Goal: Task Accomplishment & Management: Manage account settings

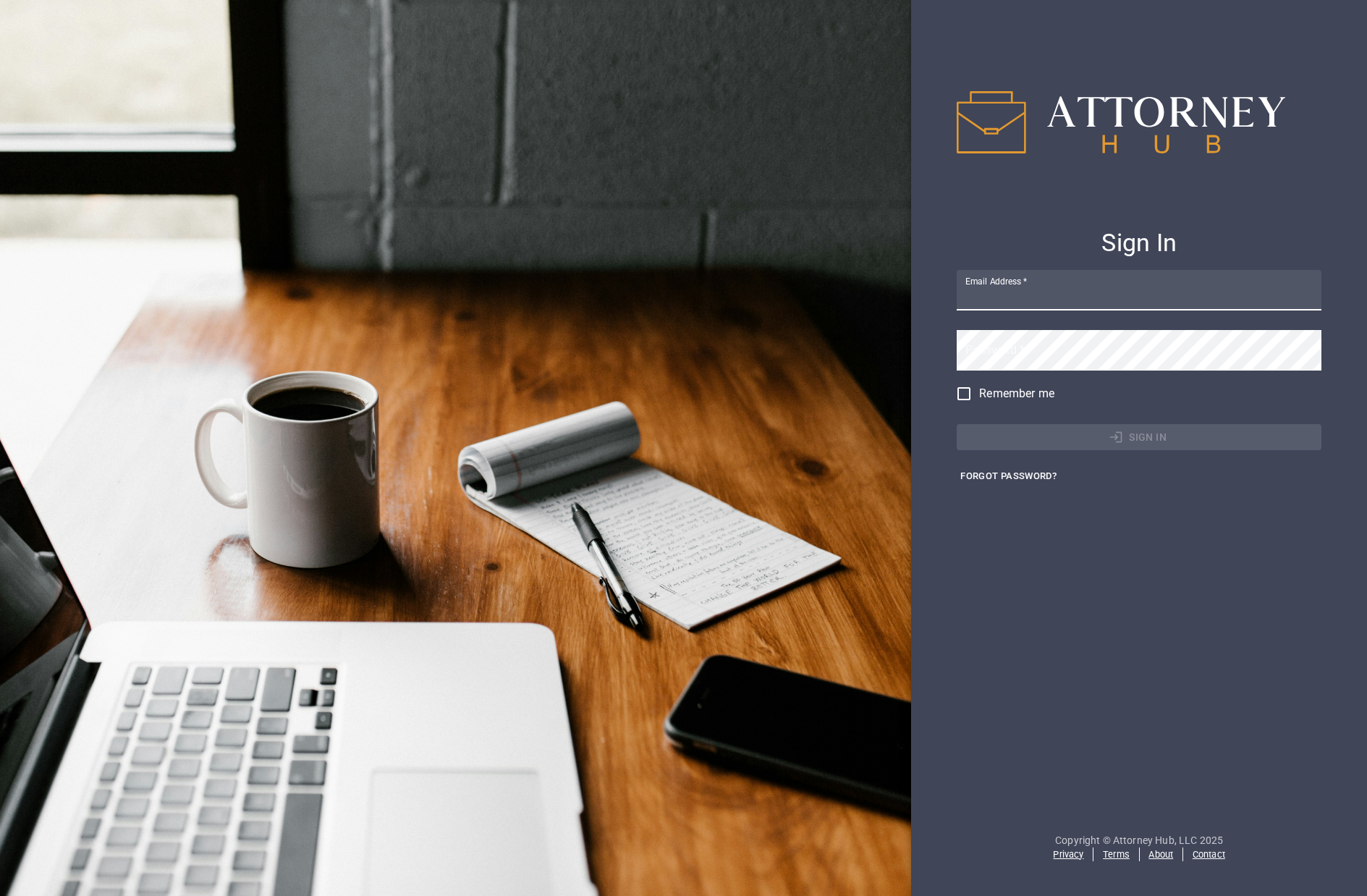
click at [1080, 306] on input "Email Address   *" at bounding box center [1139, 289] width 365 height 40
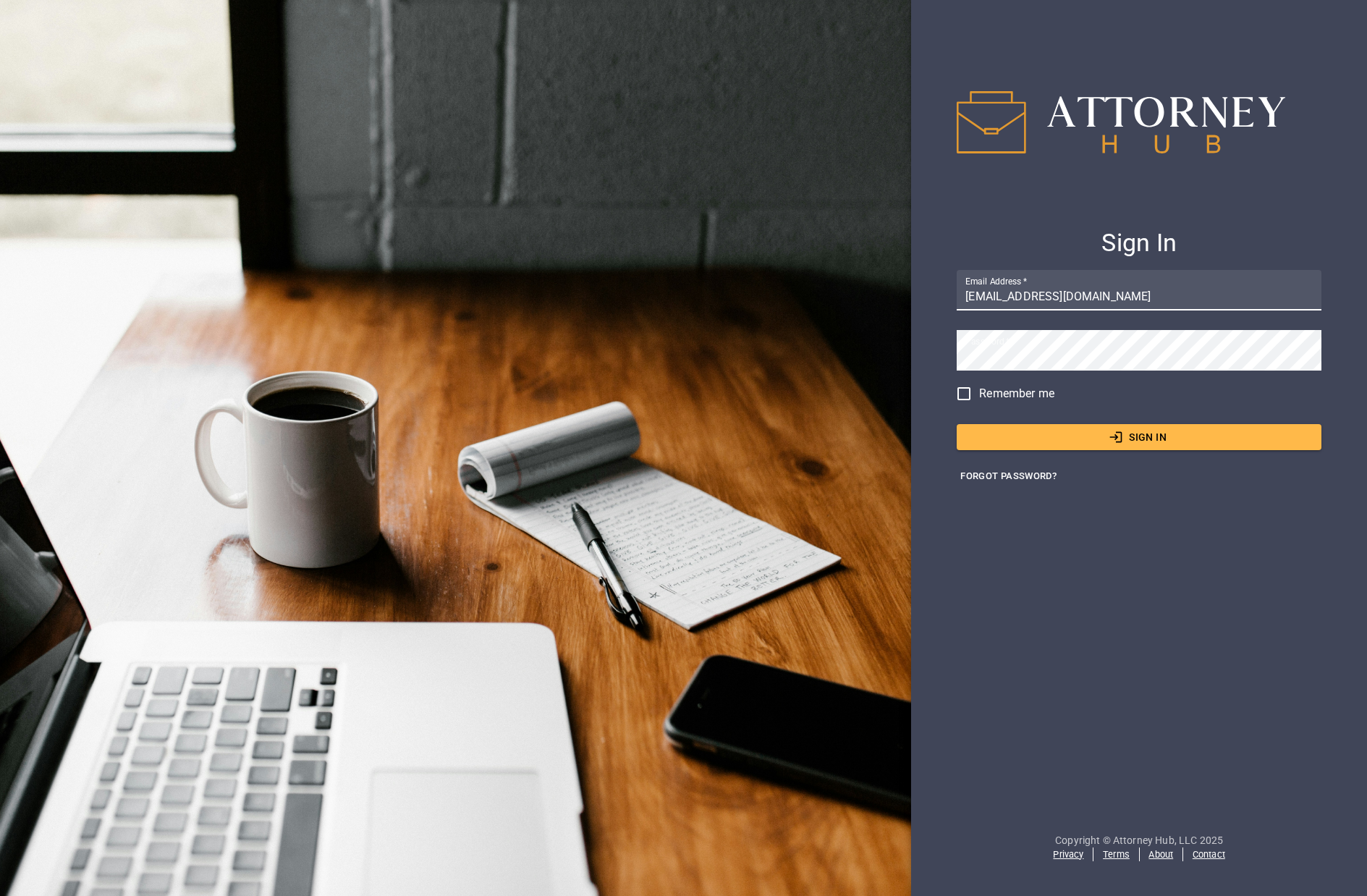
click at [1079, 444] on button "Sign In" at bounding box center [1139, 437] width 365 height 27
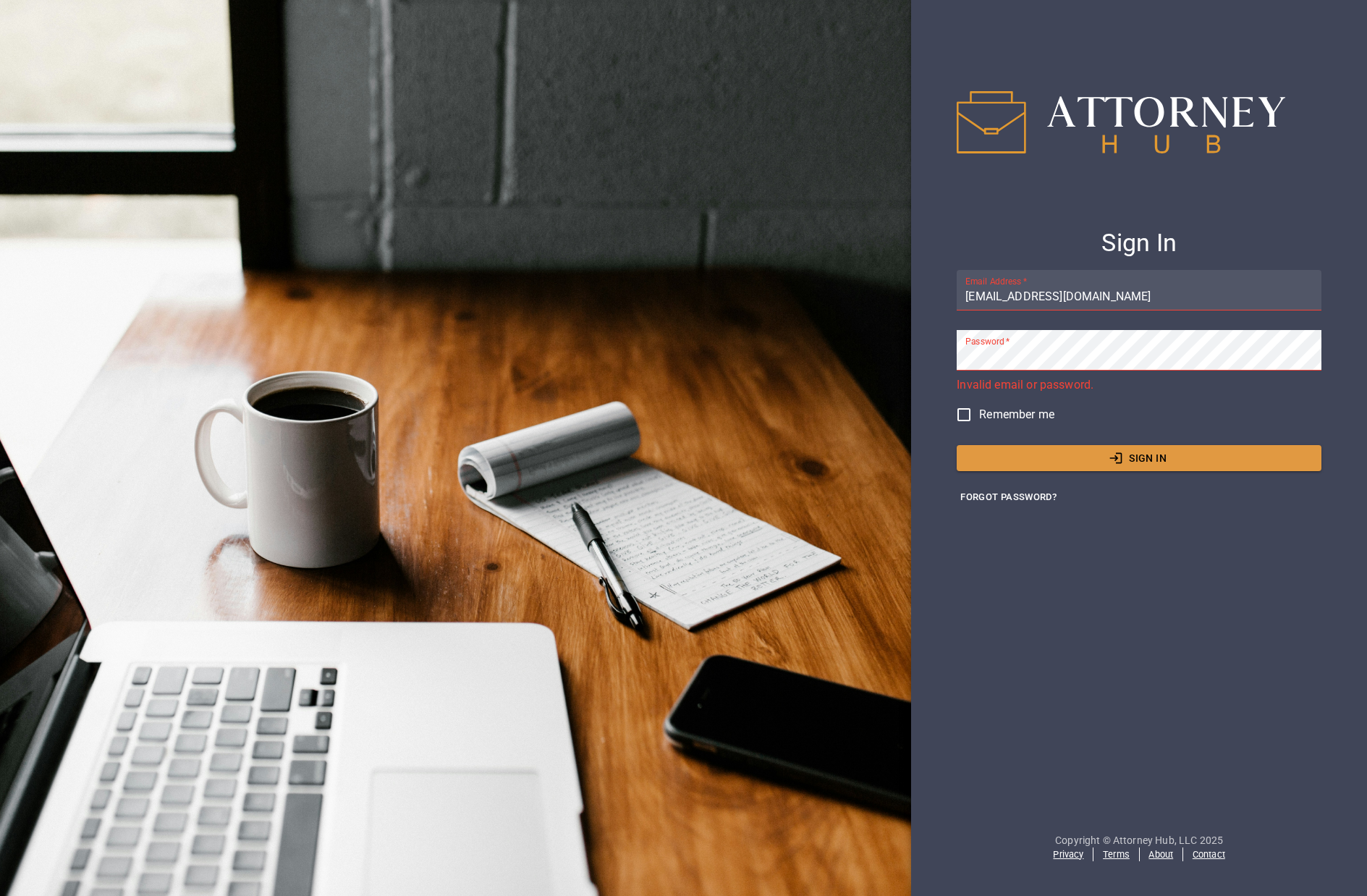
click at [1010, 296] on input "[EMAIL_ADDRESS][DOMAIN_NAME]" at bounding box center [1139, 289] width 365 height 40
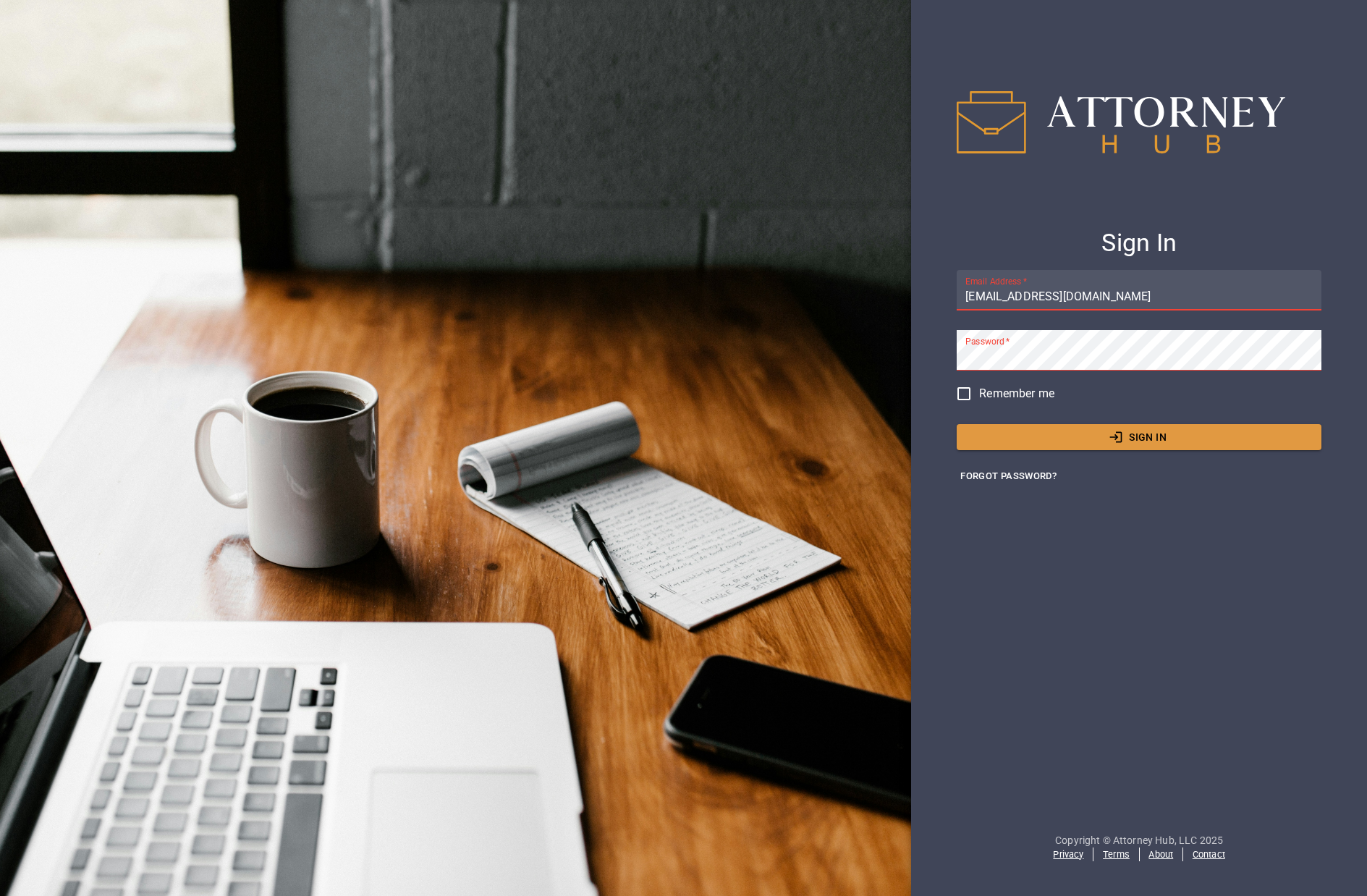
type input "[EMAIL_ADDRESS][DOMAIN_NAME]"
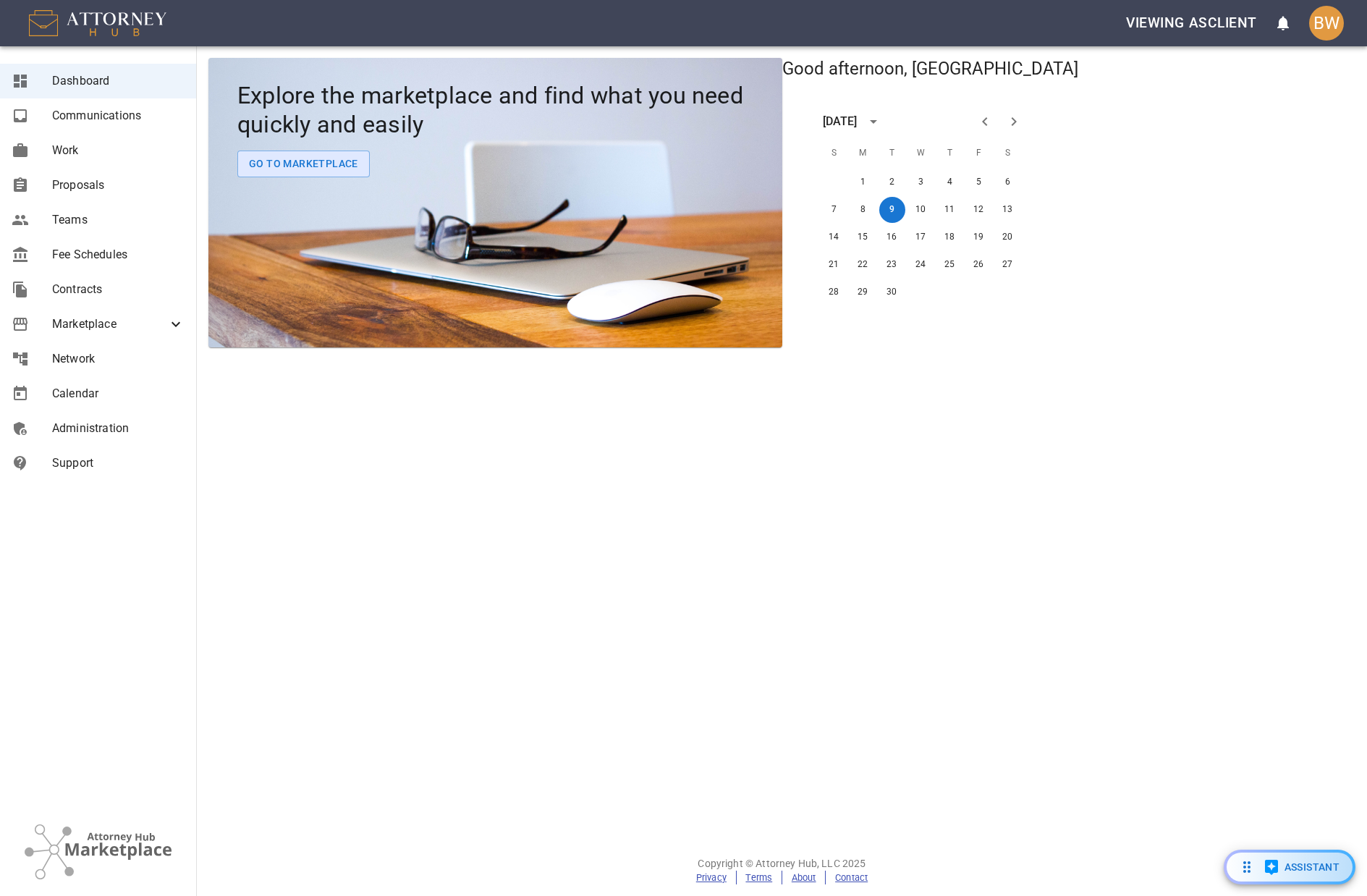
click at [101, 248] on span "Fee Schedules" at bounding box center [118, 255] width 132 height 18
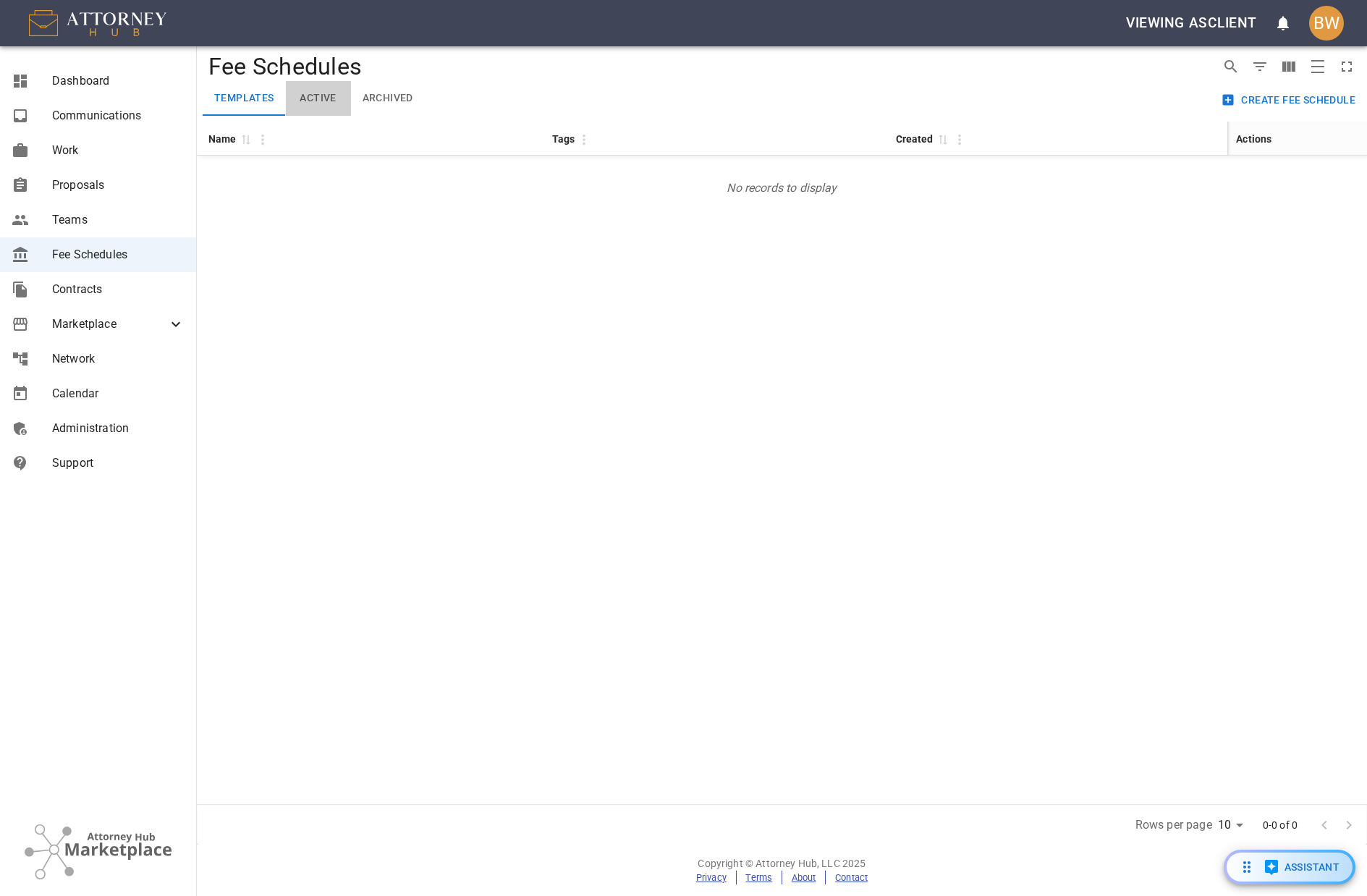
click at [307, 98] on button "Active" at bounding box center [319, 98] width 65 height 34
click at [397, 99] on button "Archived" at bounding box center [387, 98] width 74 height 34
click at [317, 96] on button "Active" at bounding box center [319, 98] width 65 height 34
click at [517, 322] on div "Name 0 Tags Created 0 No records to display" at bounding box center [781, 462] width 1170 height 682
